Goal: Information Seeking & Learning: Learn about a topic

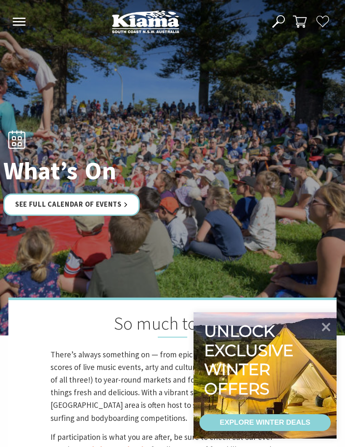
click at [112, 216] on link "See Full Calendar of Events" at bounding box center [71, 205] width 136 height 22
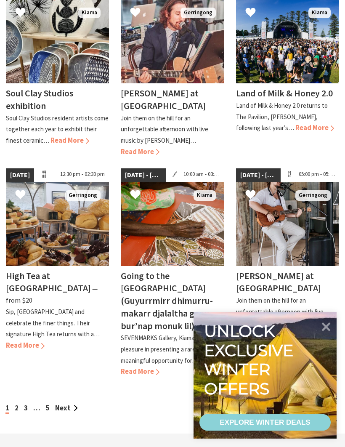
scroll to position [638, 0]
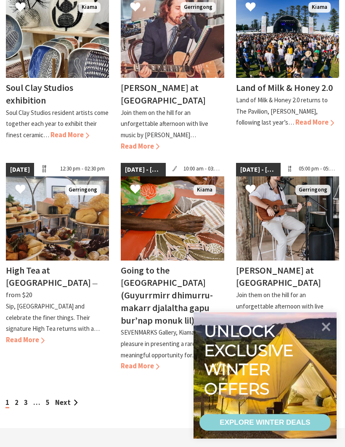
click at [65, 265] on h4 "High Tea at [GEOGRAPHIC_DATA]" at bounding box center [48, 277] width 85 height 24
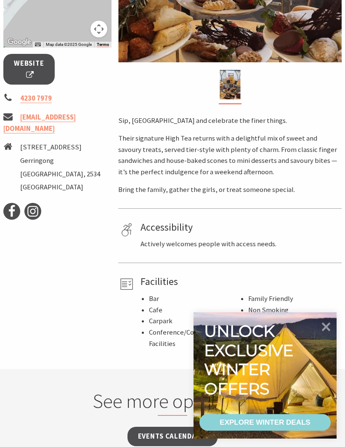
scroll to position [298, 0]
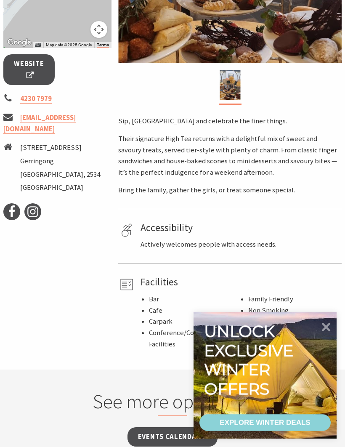
click at [324, 344] on div at bounding box center [324, 330] width 15 height 28
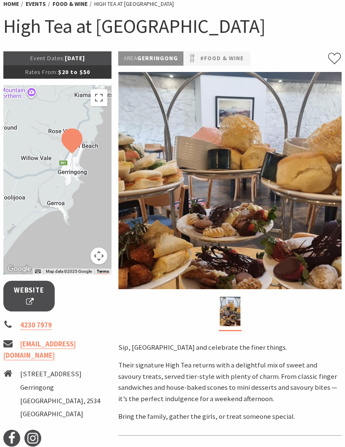
scroll to position [0, 0]
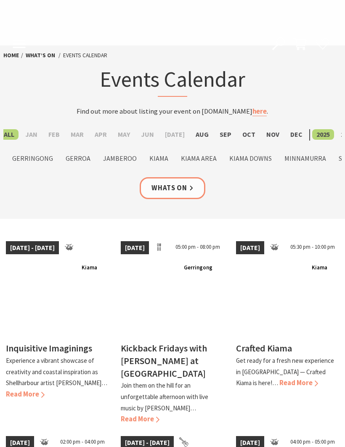
scroll to position [668, 0]
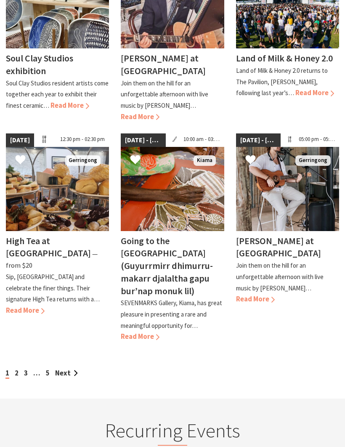
click at [62, 194] on img at bounding box center [57, 189] width 103 height 84
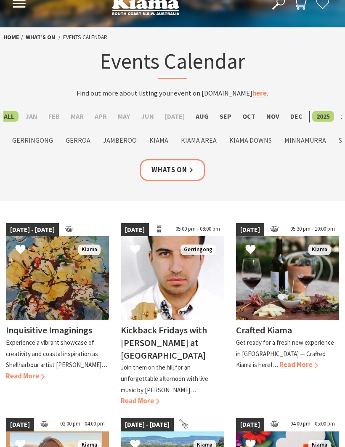
scroll to position [0, 0]
